Goal: Understand process/instructions

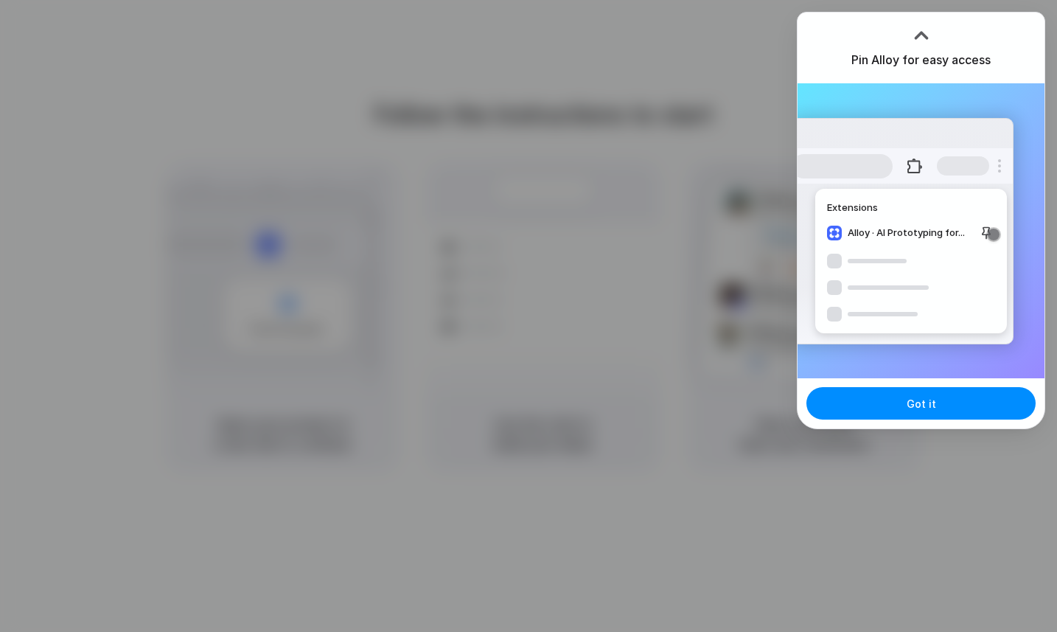
drag, startPoint x: 782, startPoint y: 217, endPoint x: 789, endPoint y: 241, distance: 25.4
click at [782, 217] on div at bounding box center [528, 316] width 1057 height 632
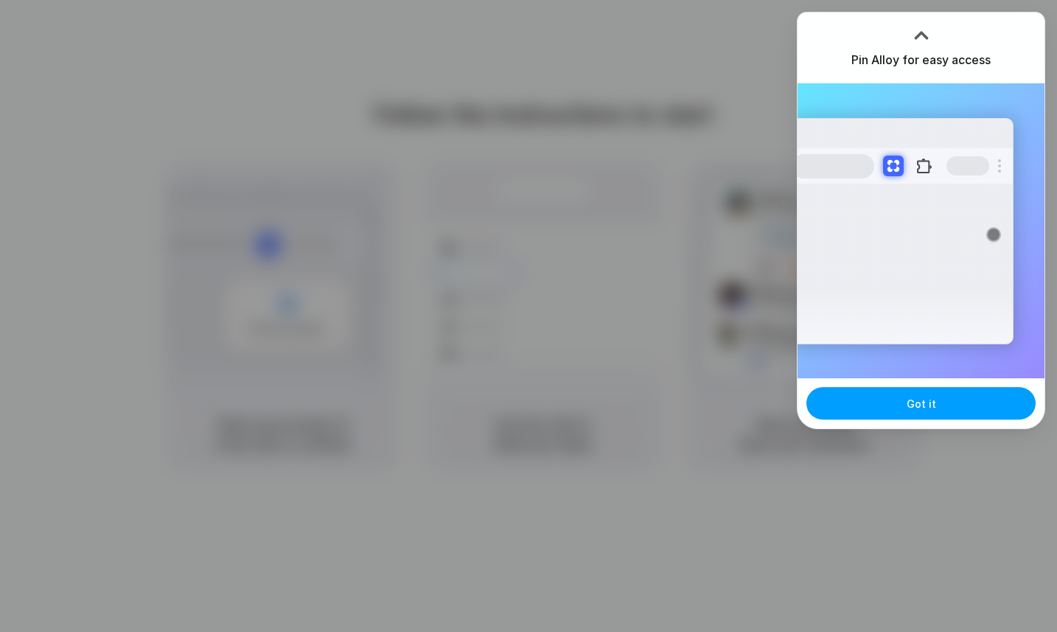
click at [922, 404] on span "Got it" at bounding box center [921, 403] width 29 height 15
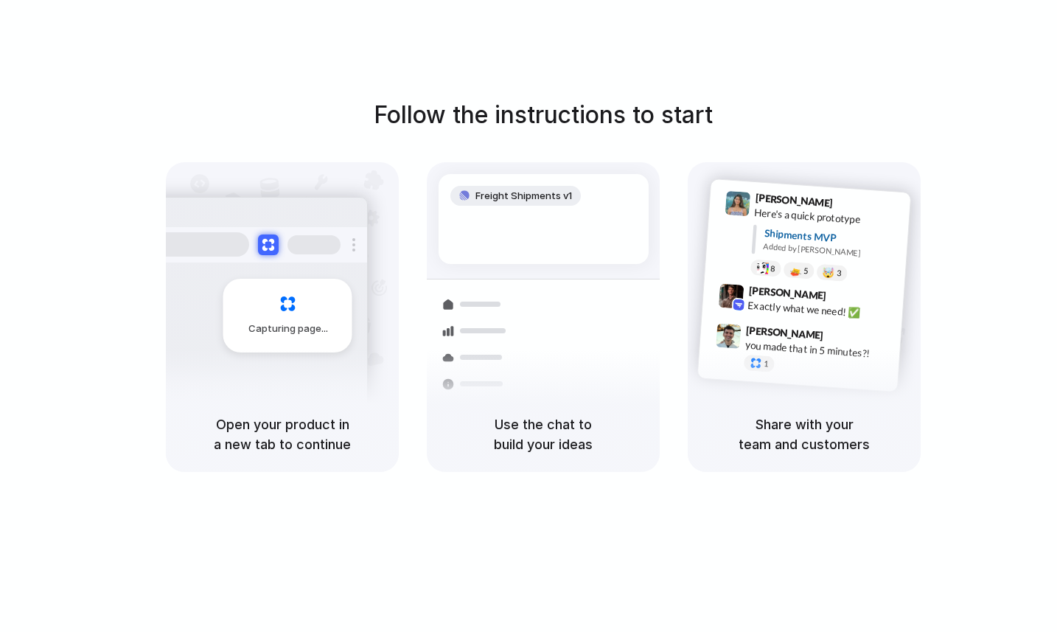
click at [577, 62] on div "Follow the instructions to start Capturing page Open your product in a new tab …" at bounding box center [543, 330] width 1087 height 661
